Goal: Task Accomplishment & Management: Manage account settings

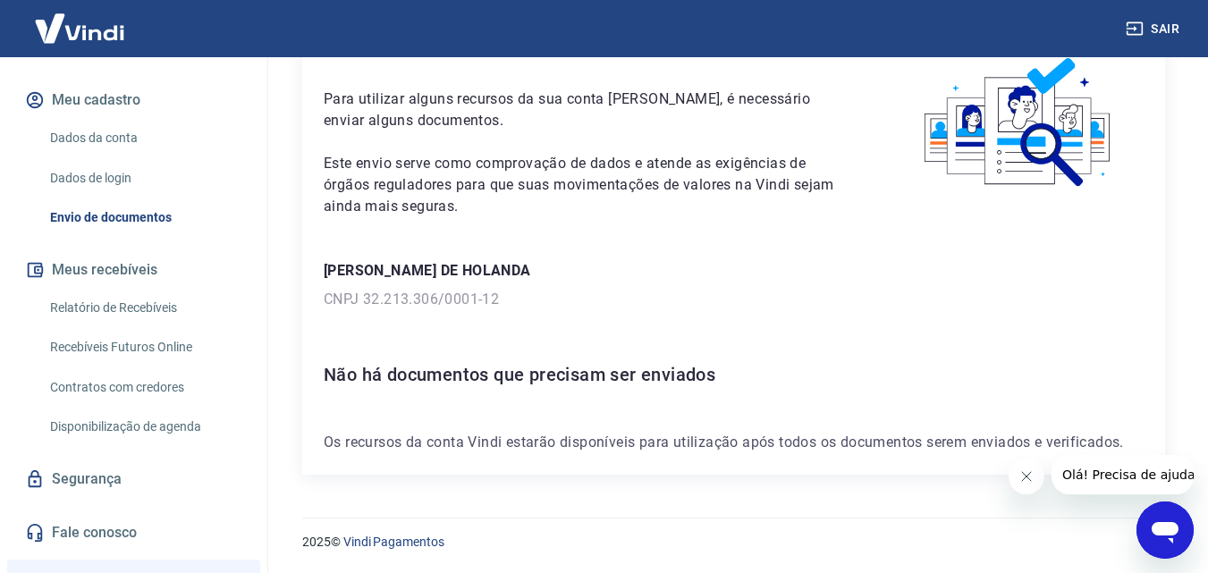
scroll to position [89, 0]
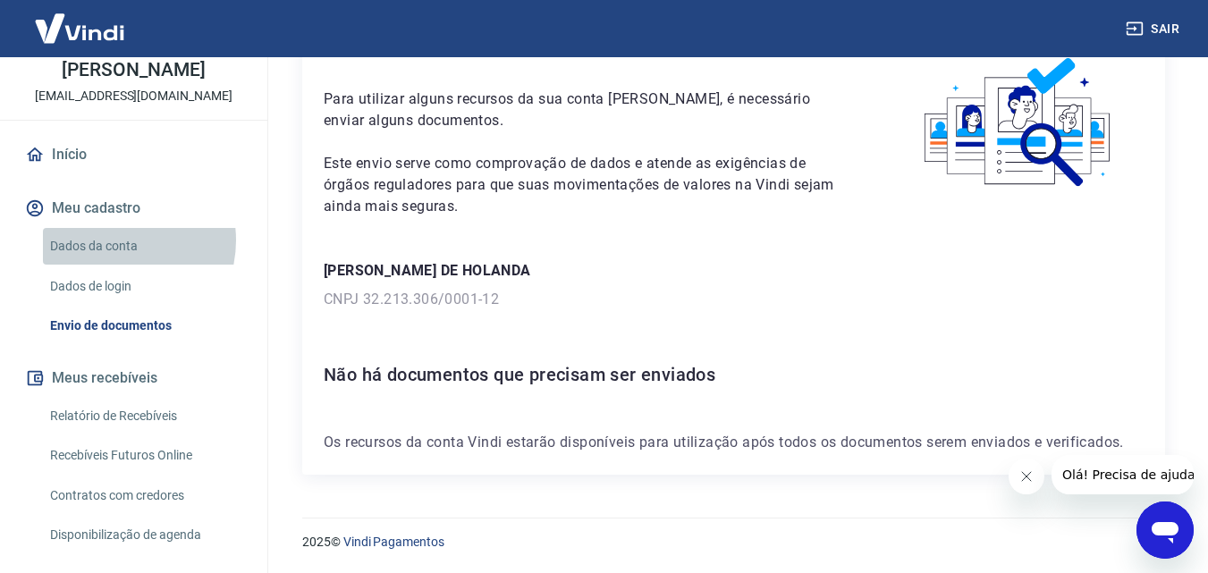
click at [114, 241] on link "Dados da conta" at bounding box center [144, 246] width 203 height 37
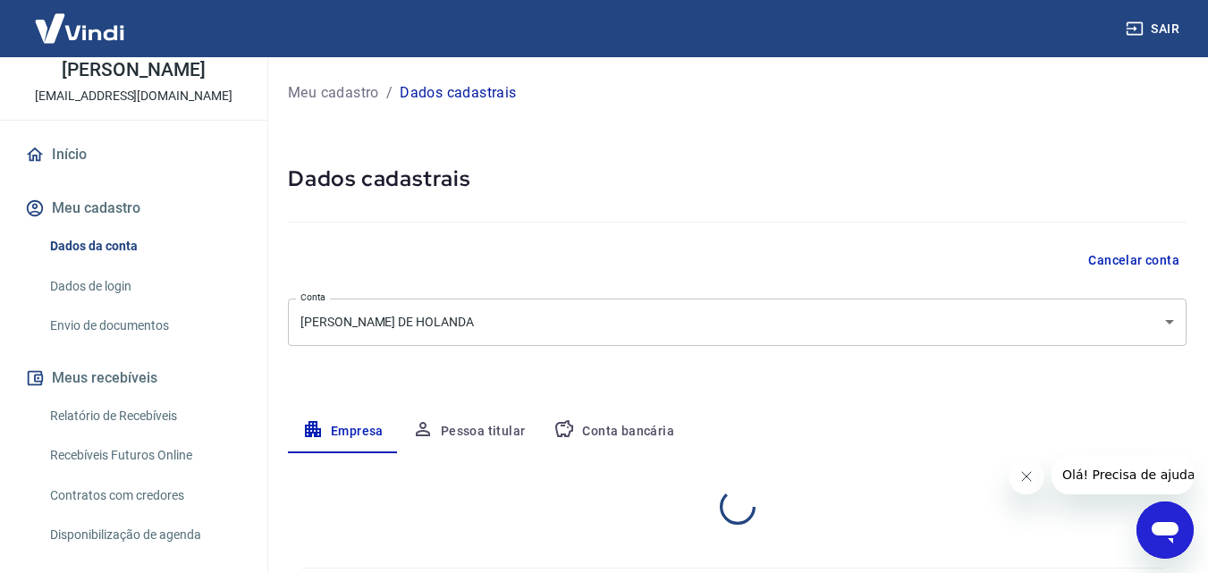
select select "SP"
select select "business"
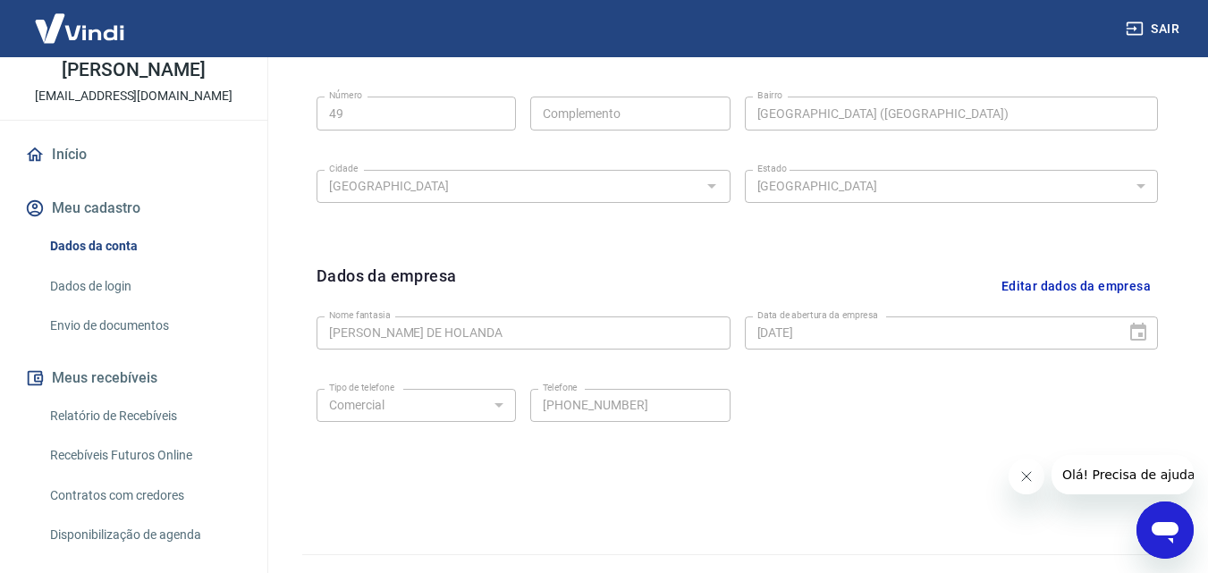
scroll to position [715, 0]
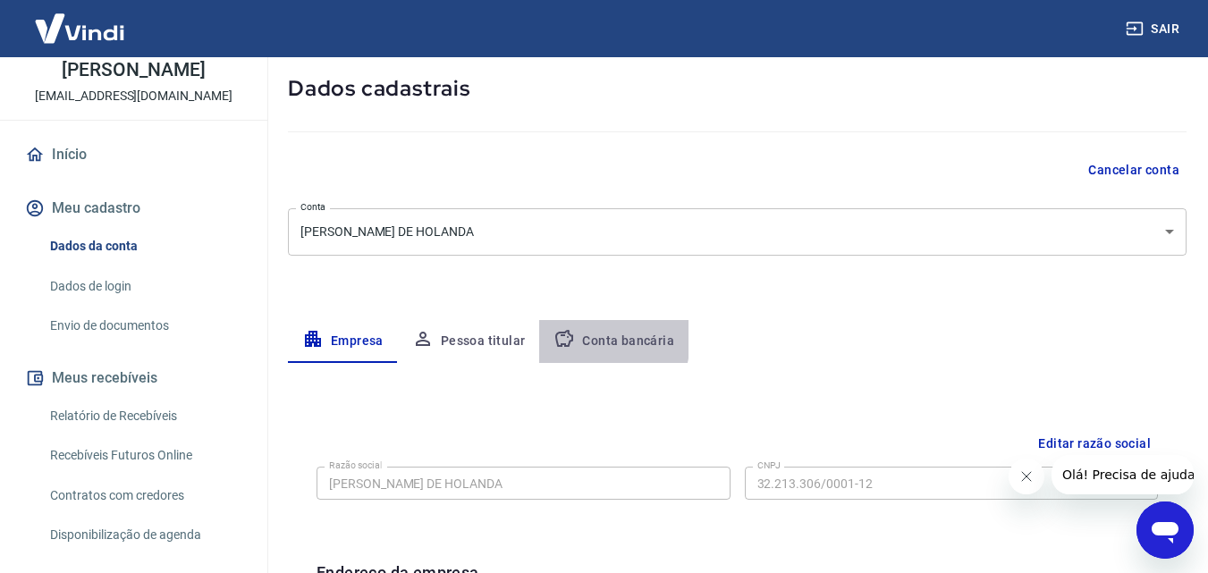
click at [585, 340] on button "Conta bancária" at bounding box center [613, 341] width 149 height 43
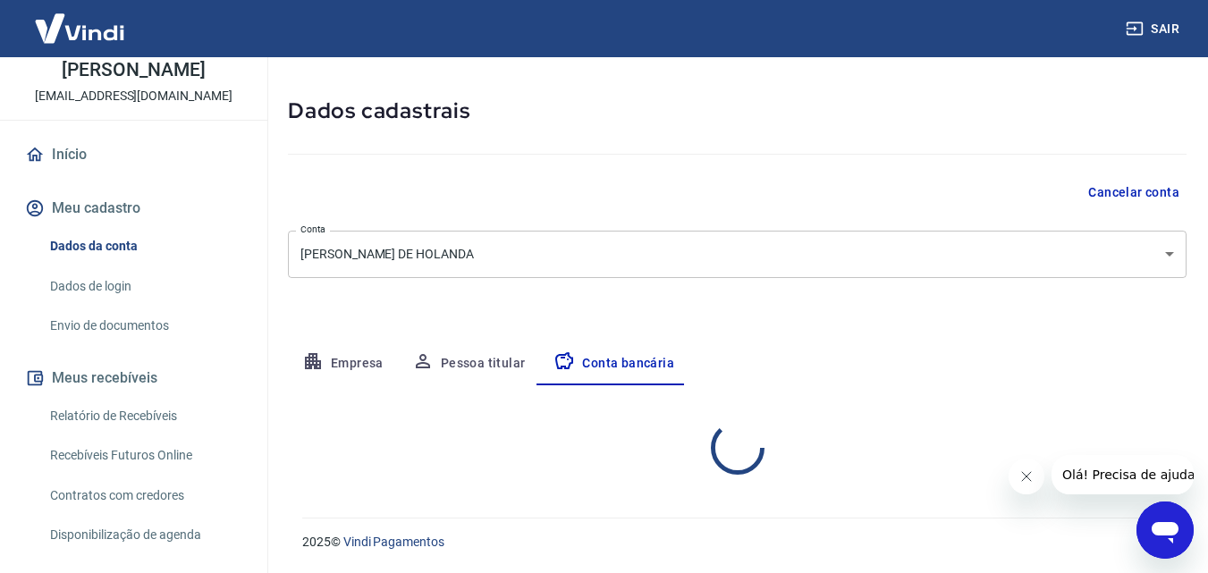
select select "1"
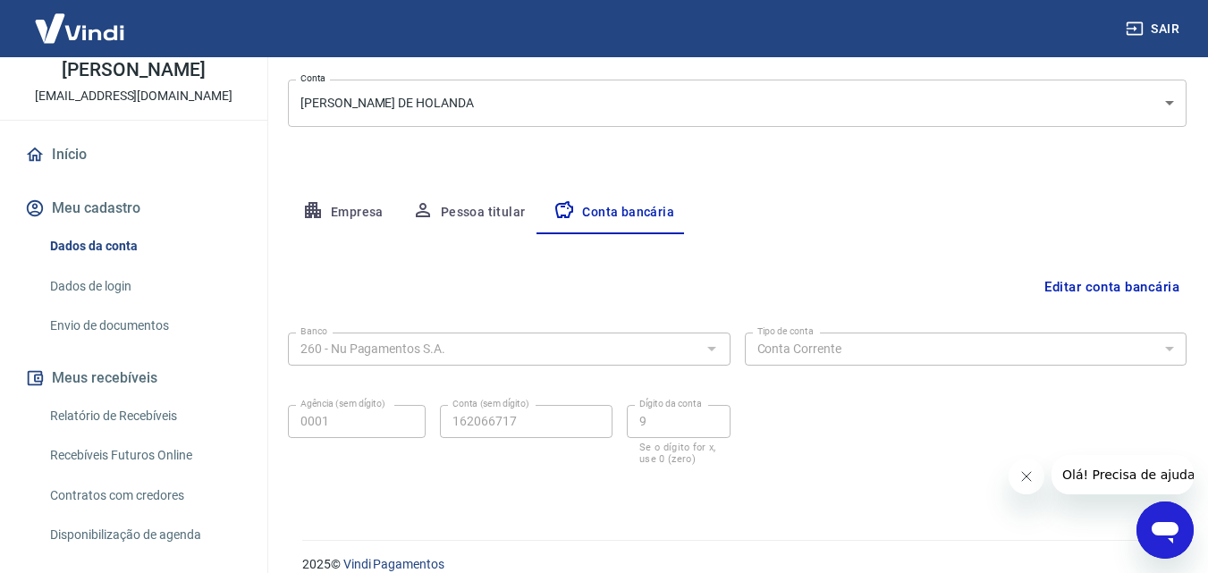
scroll to position [241, 0]
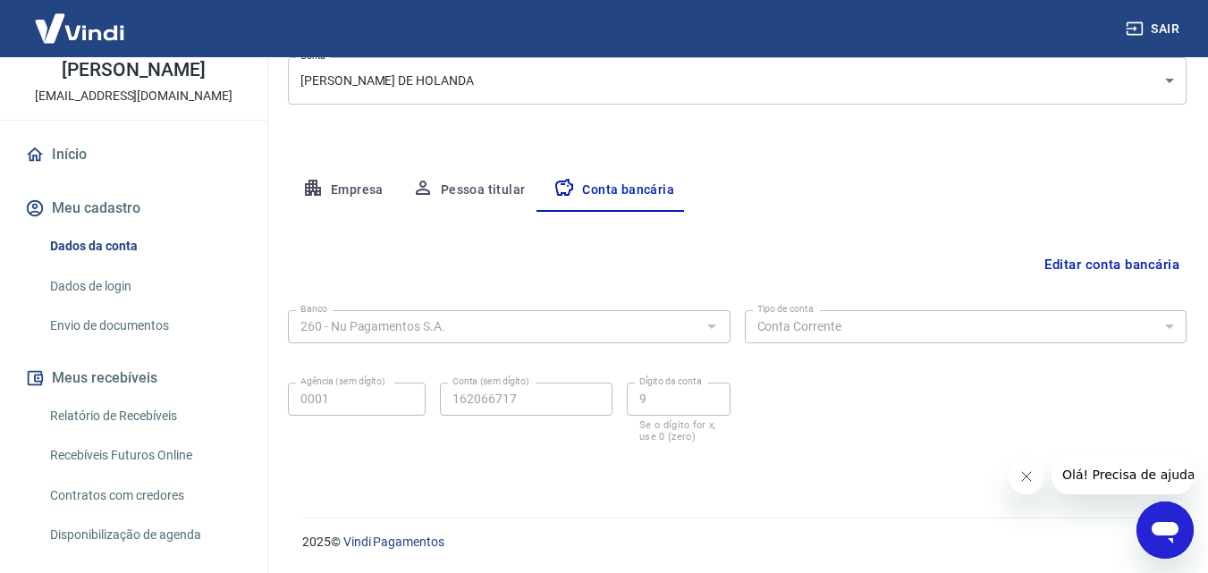
click at [286, 396] on div "Meu cadastro / Dados cadastrais Dados cadastrais Cancelar conta Conta JENIFFER …" at bounding box center [738, 156] width 942 height 681
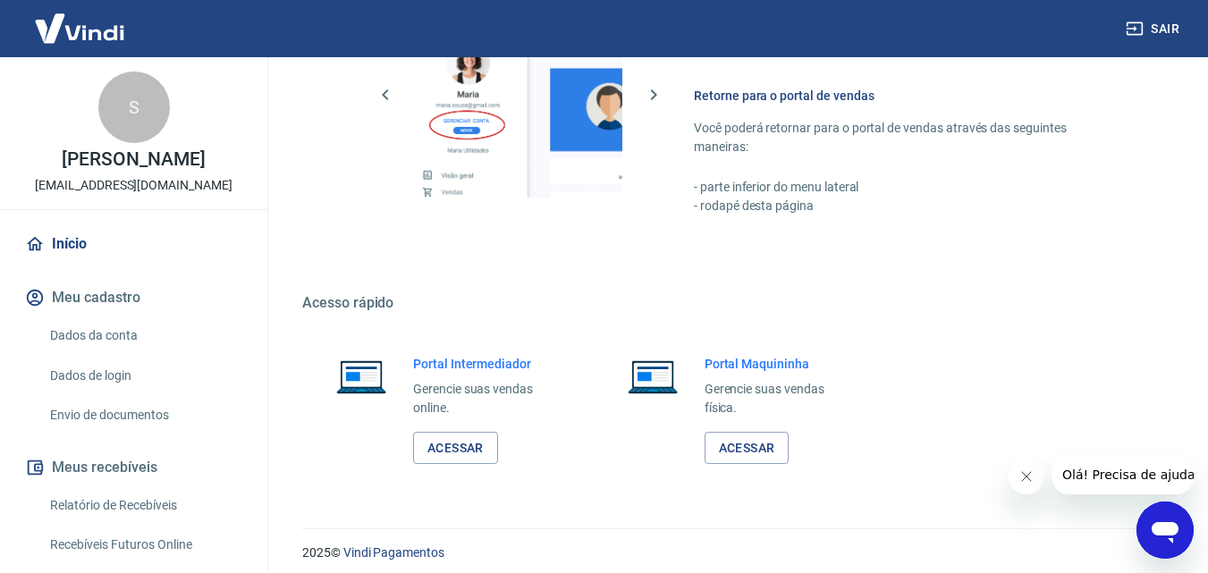
scroll to position [1079, 0]
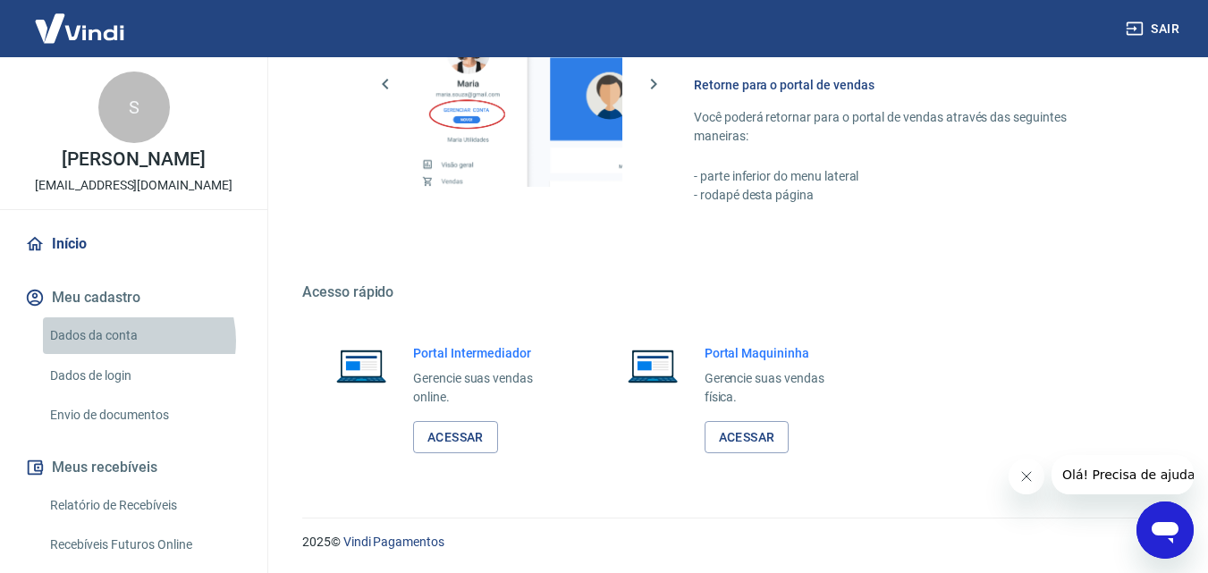
click at [128, 341] on link "Dados da conta" at bounding box center [144, 335] width 203 height 37
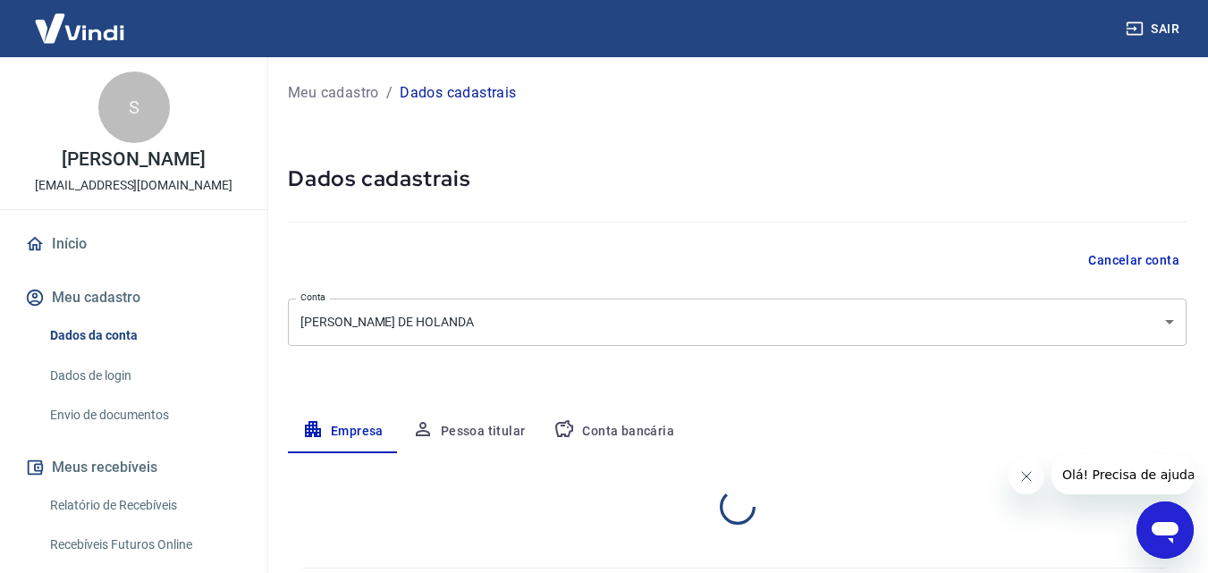
select select "SP"
select select "business"
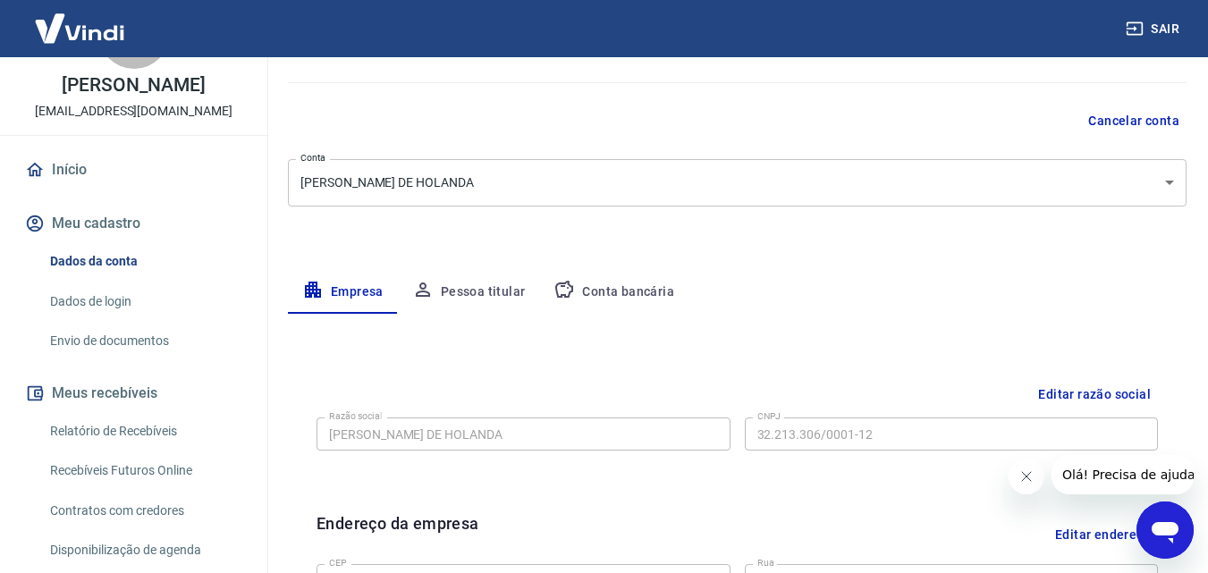
scroll to position [177, 0]
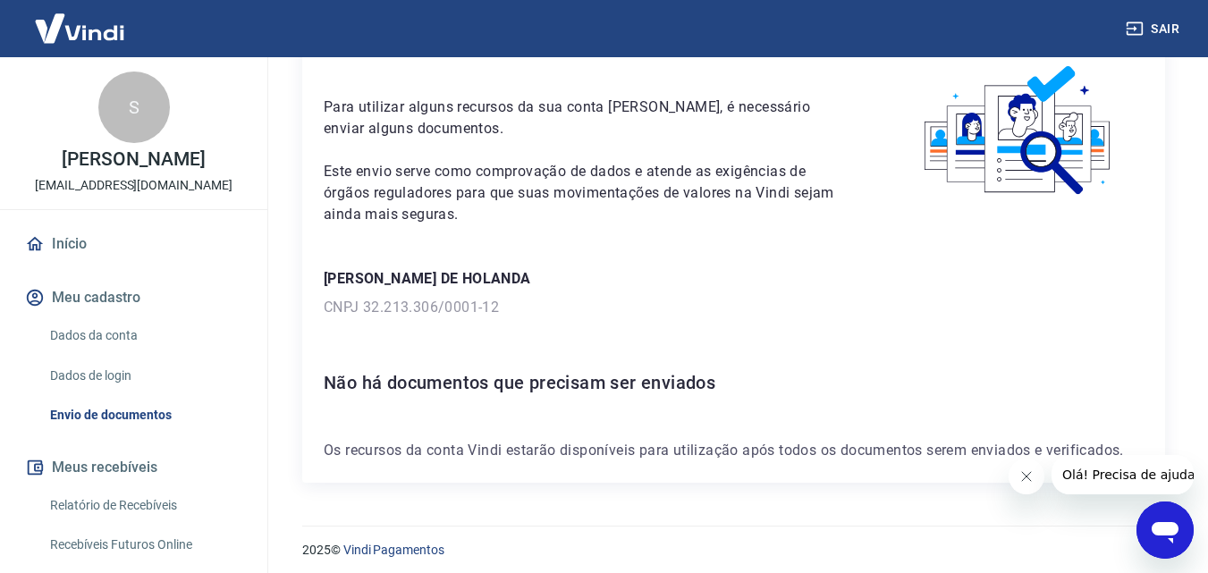
scroll to position [97, 0]
